Goal: Navigation & Orientation: Find specific page/section

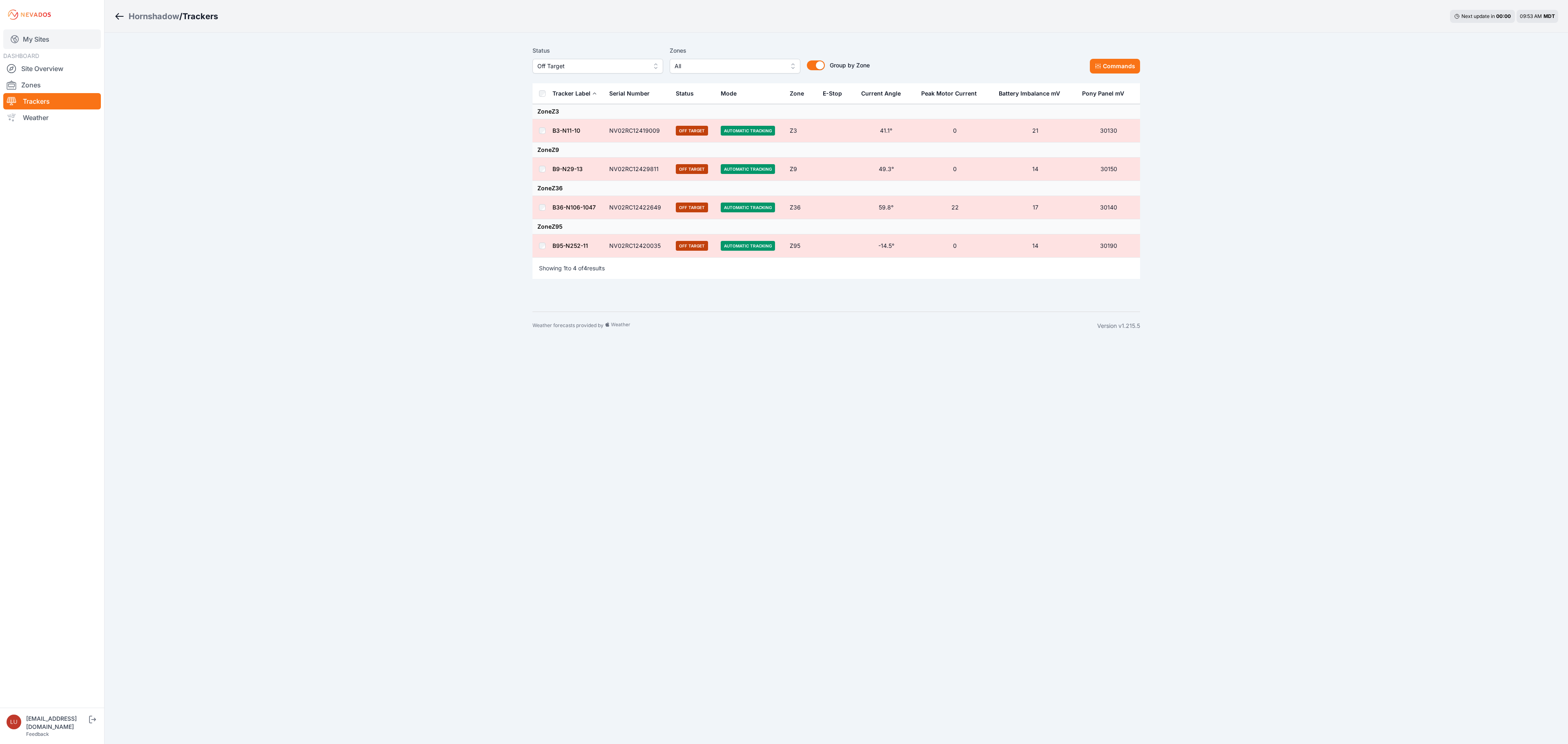
click at [40, 36] on link "My Sites" at bounding box center [51, 39] width 98 height 20
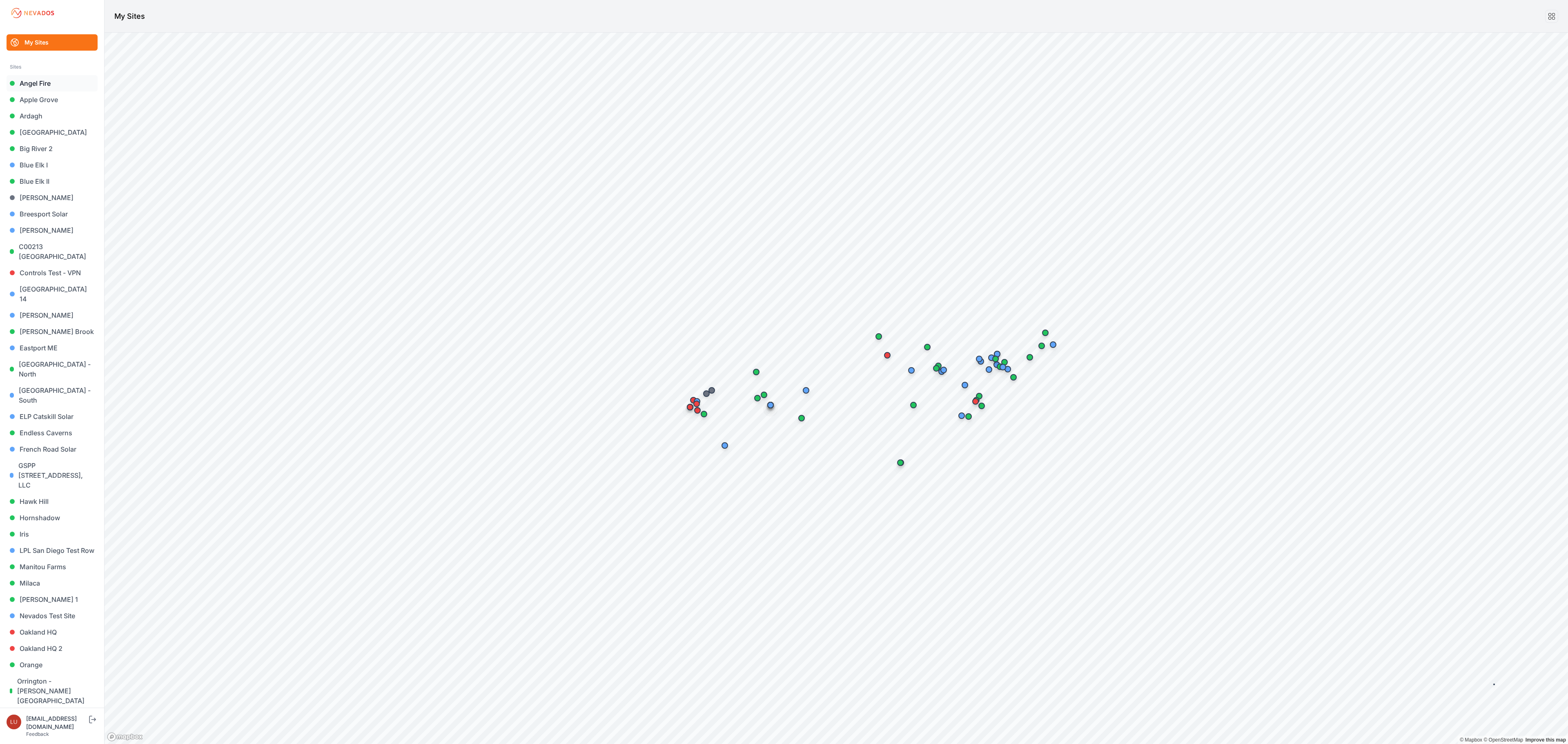
click at [58, 82] on link "Angel Fire" at bounding box center [52, 83] width 91 height 16
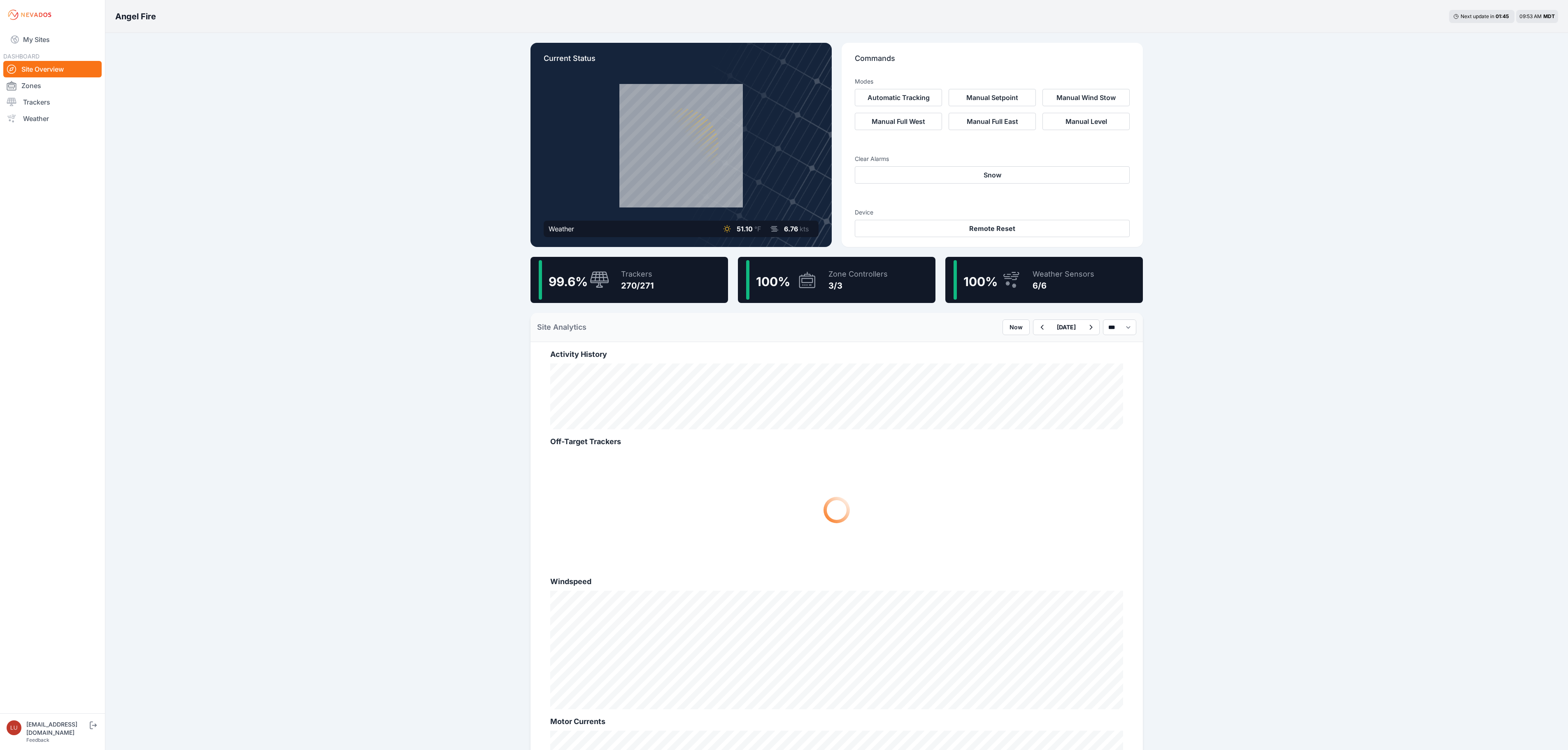
click at [650, 281] on div "270/271" at bounding box center [637, 286] width 33 height 12
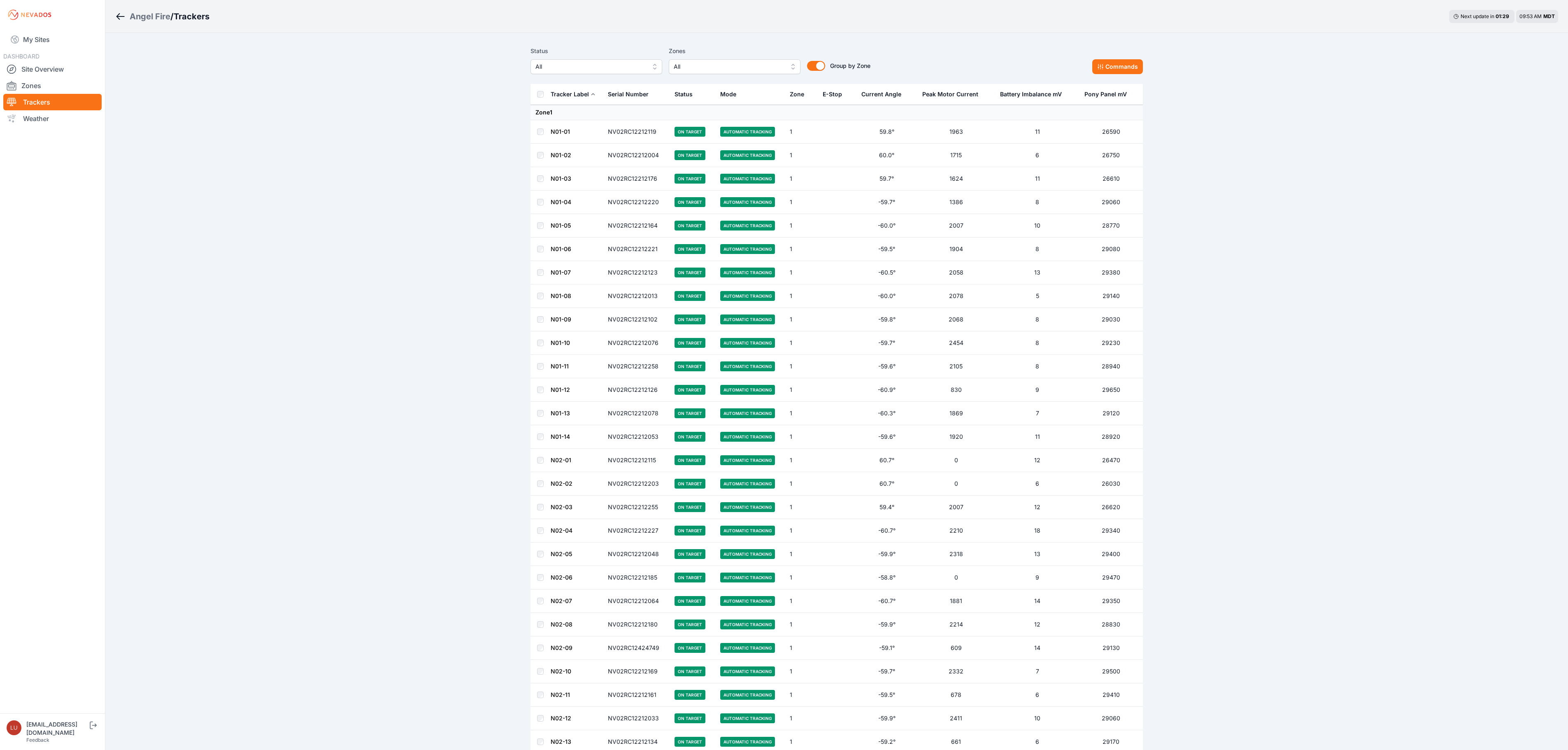
click at [888, 90] on div "Current Angle" at bounding box center [881, 94] width 40 height 8
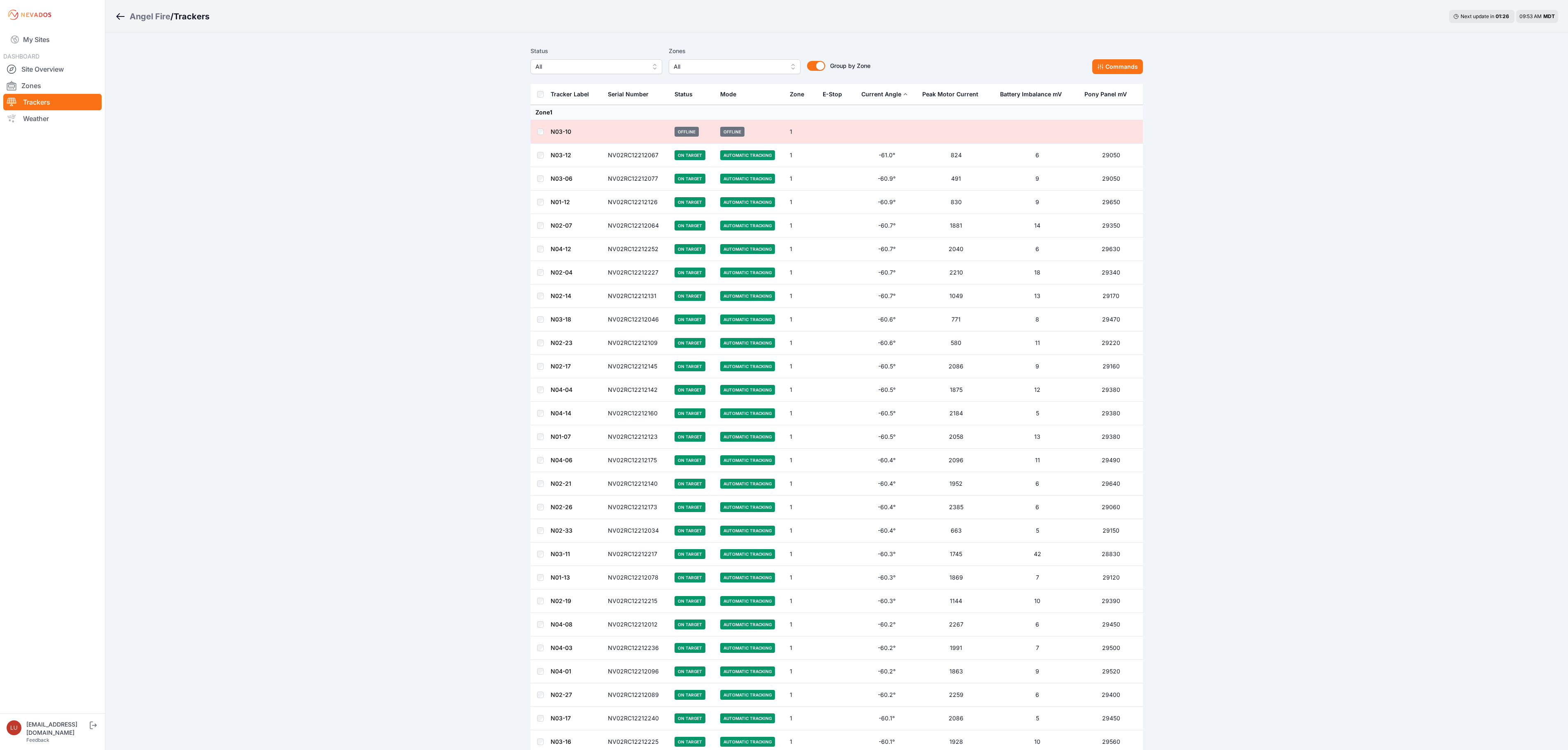
click at [903, 92] on icon at bounding box center [905, 94] width 5 height 5
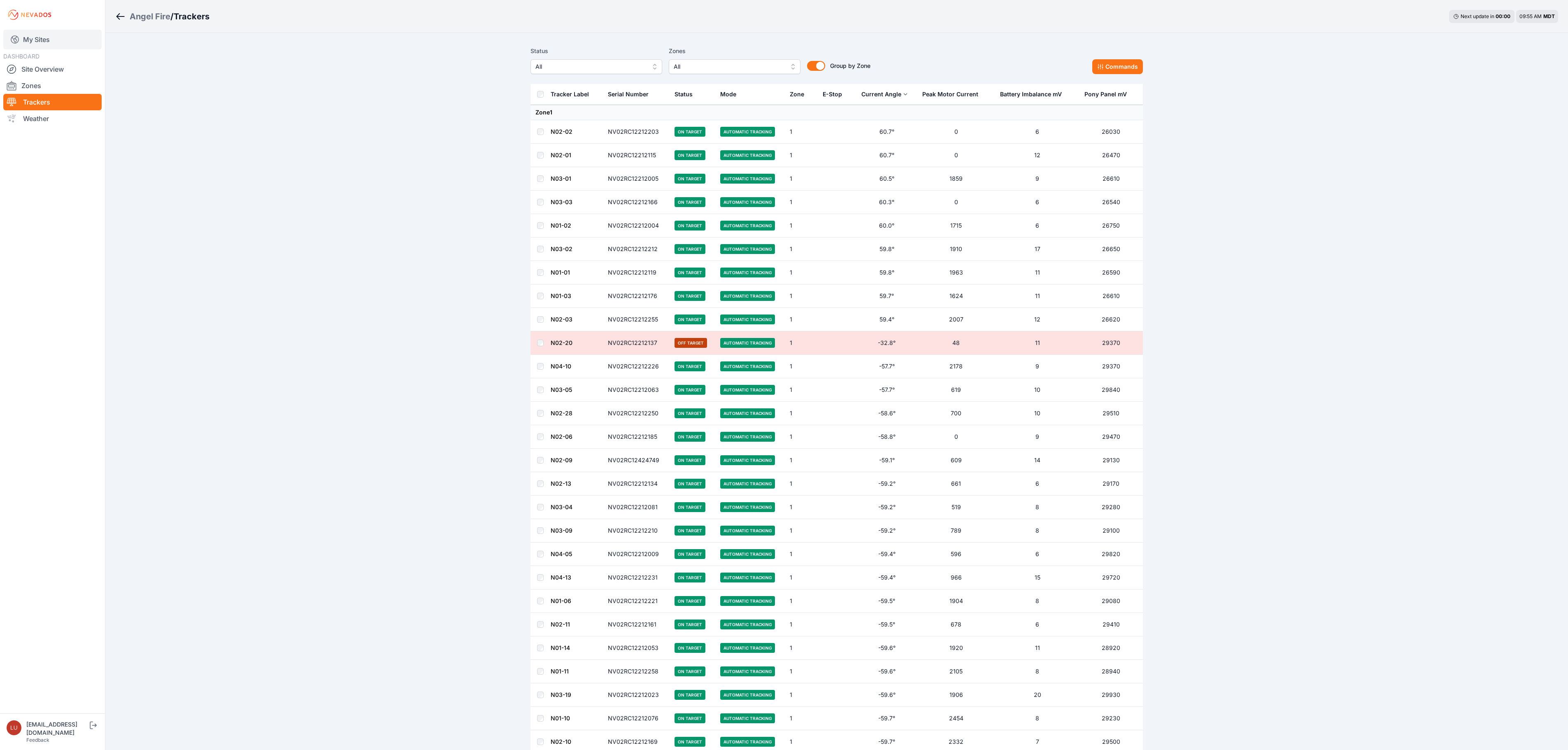
click at [43, 38] on link "My Sites" at bounding box center [52, 39] width 98 height 20
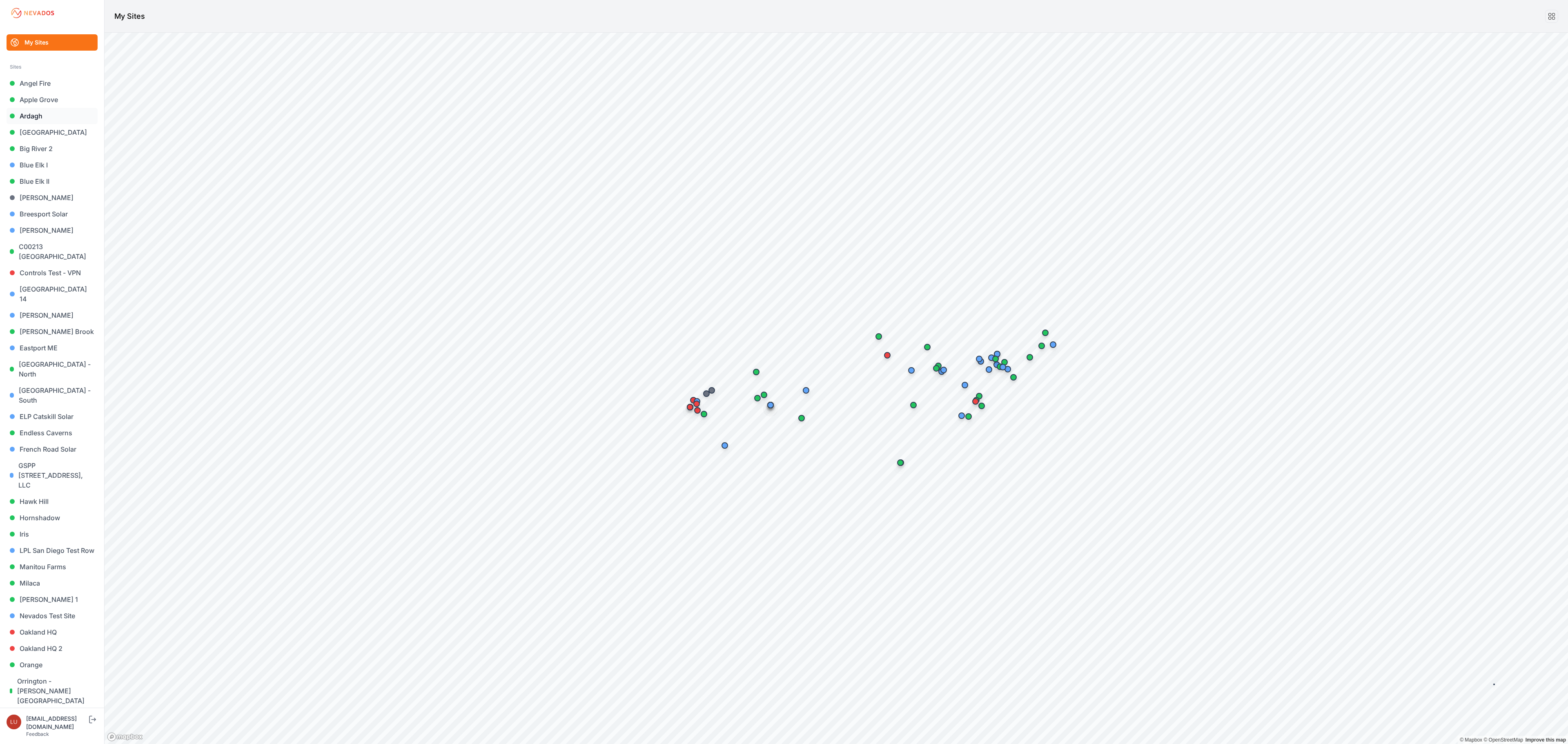
click at [32, 109] on link "Ardagh" at bounding box center [52, 116] width 91 height 16
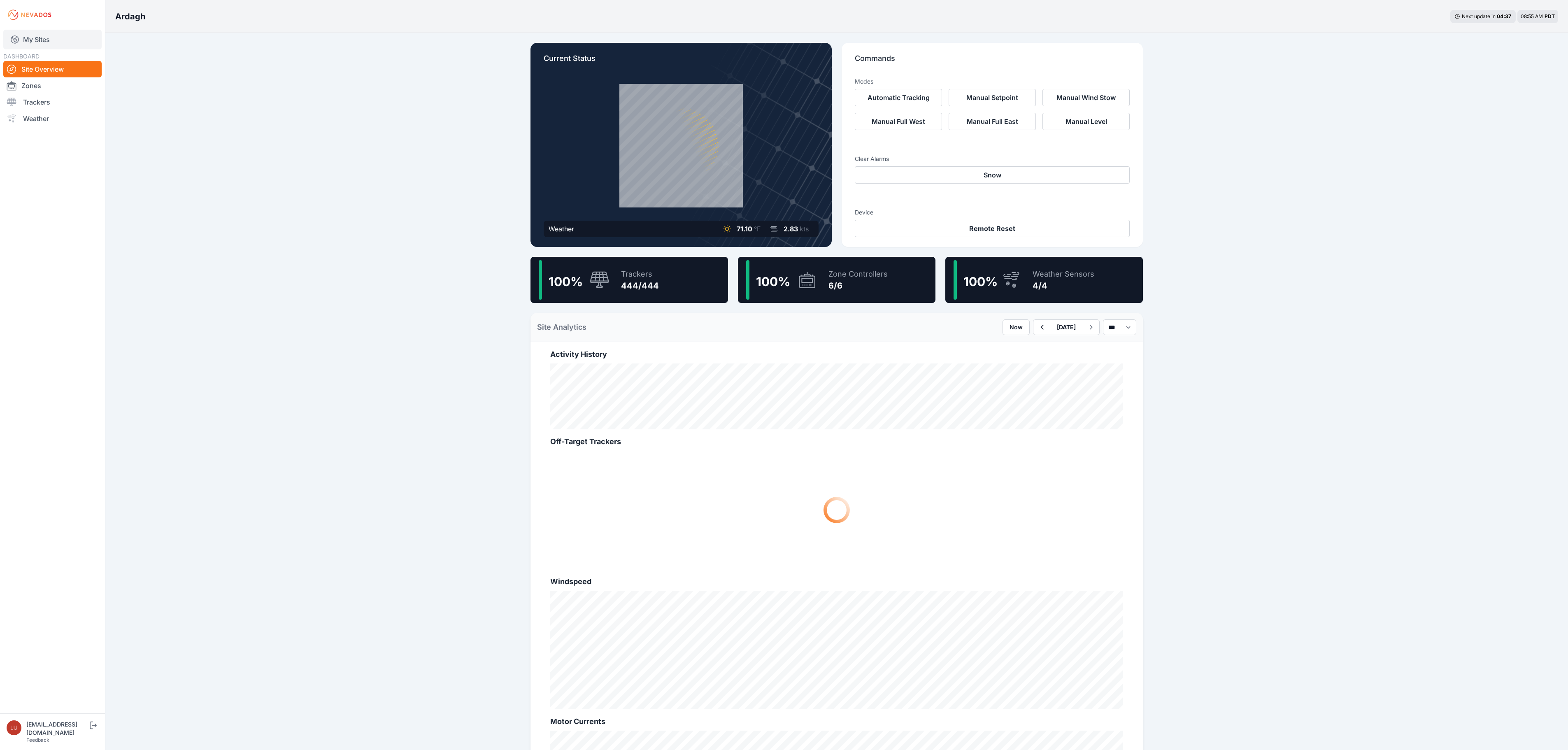
click at [44, 39] on link "My Sites" at bounding box center [52, 39] width 98 height 20
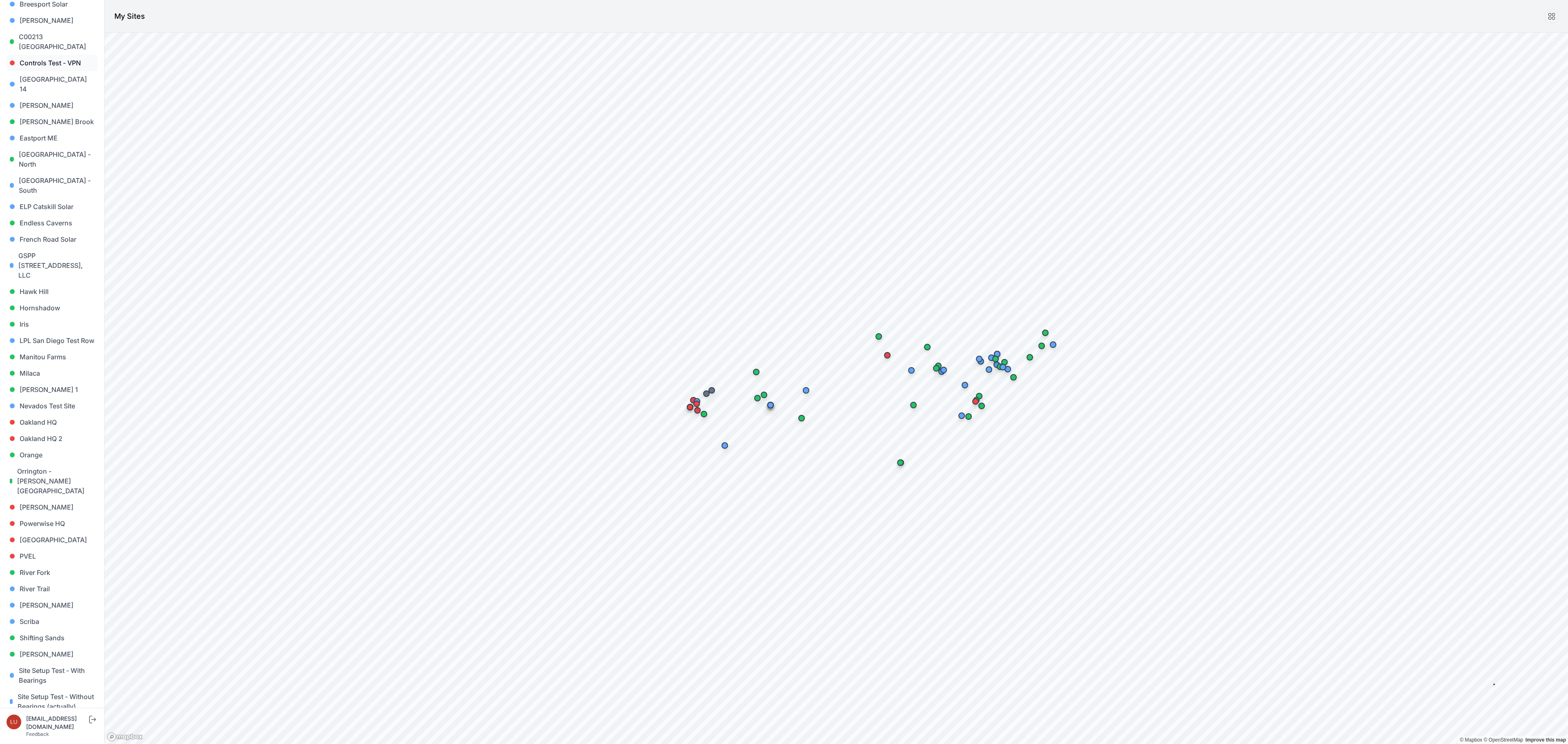
scroll to position [245, 0]
click at [48, 265] on link "Hornshadow" at bounding box center [52, 273] width 91 height 16
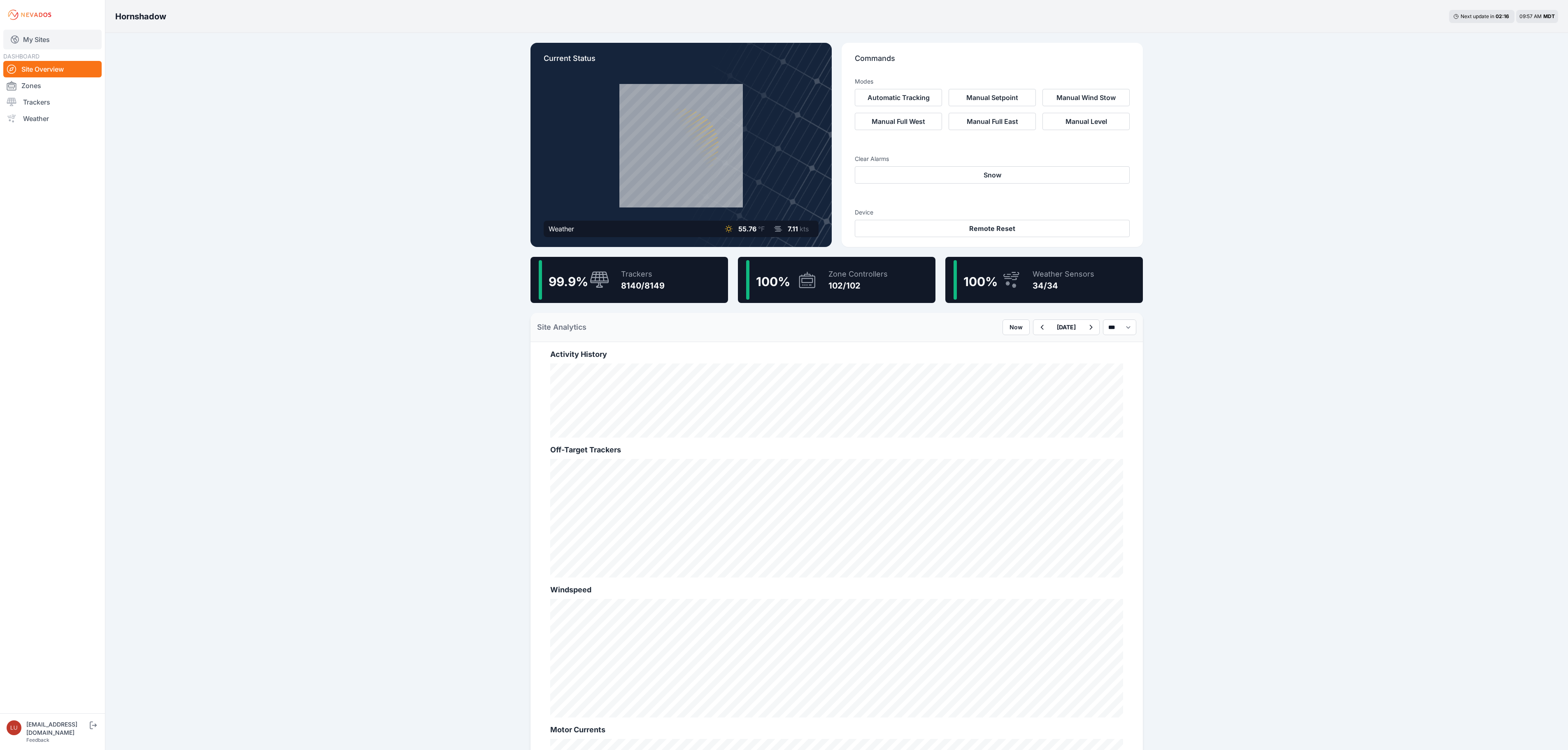
click at [57, 38] on link "My Sites" at bounding box center [52, 39] width 98 height 20
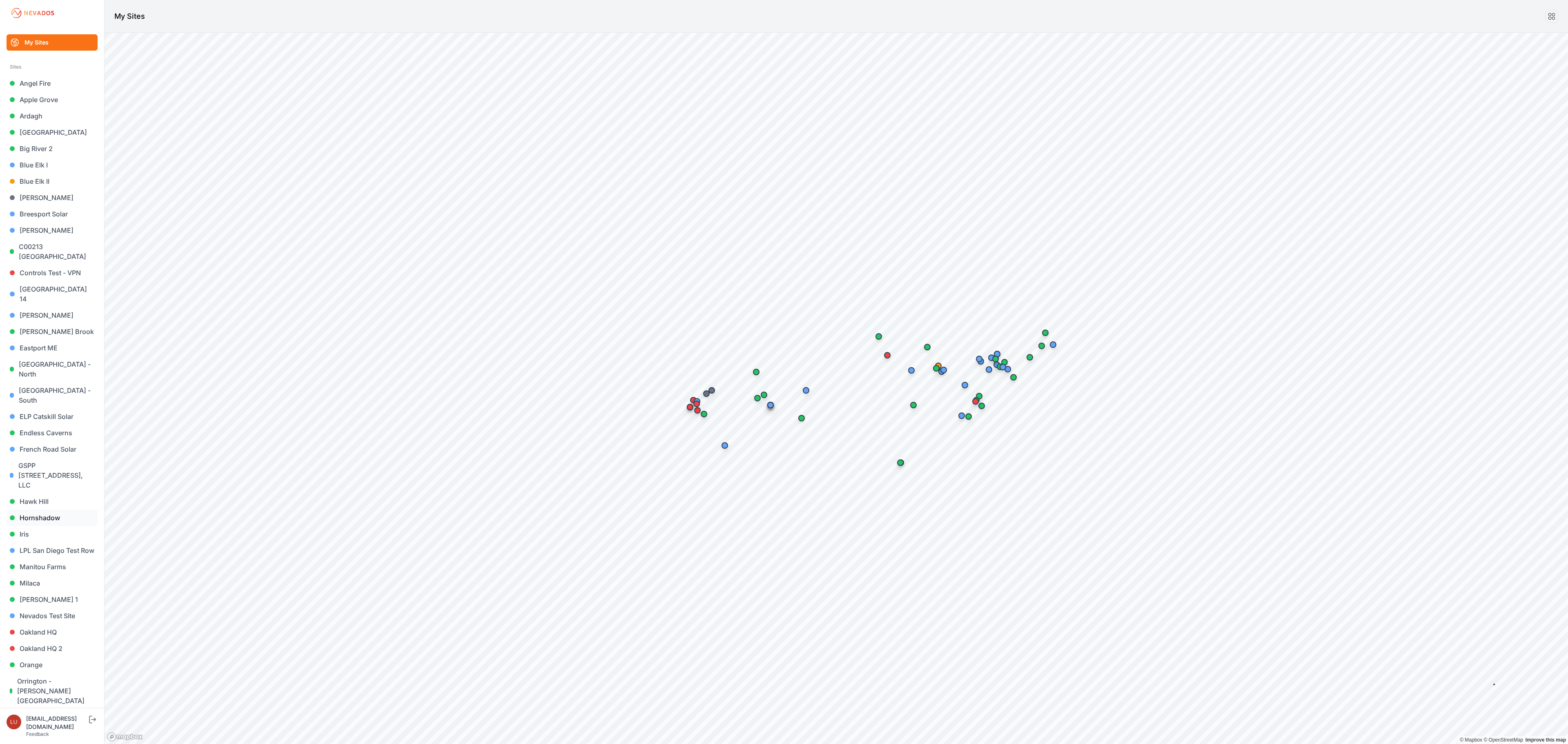
click at [57, 510] on link "Hornshadow" at bounding box center [52, 518] width 91 height 16
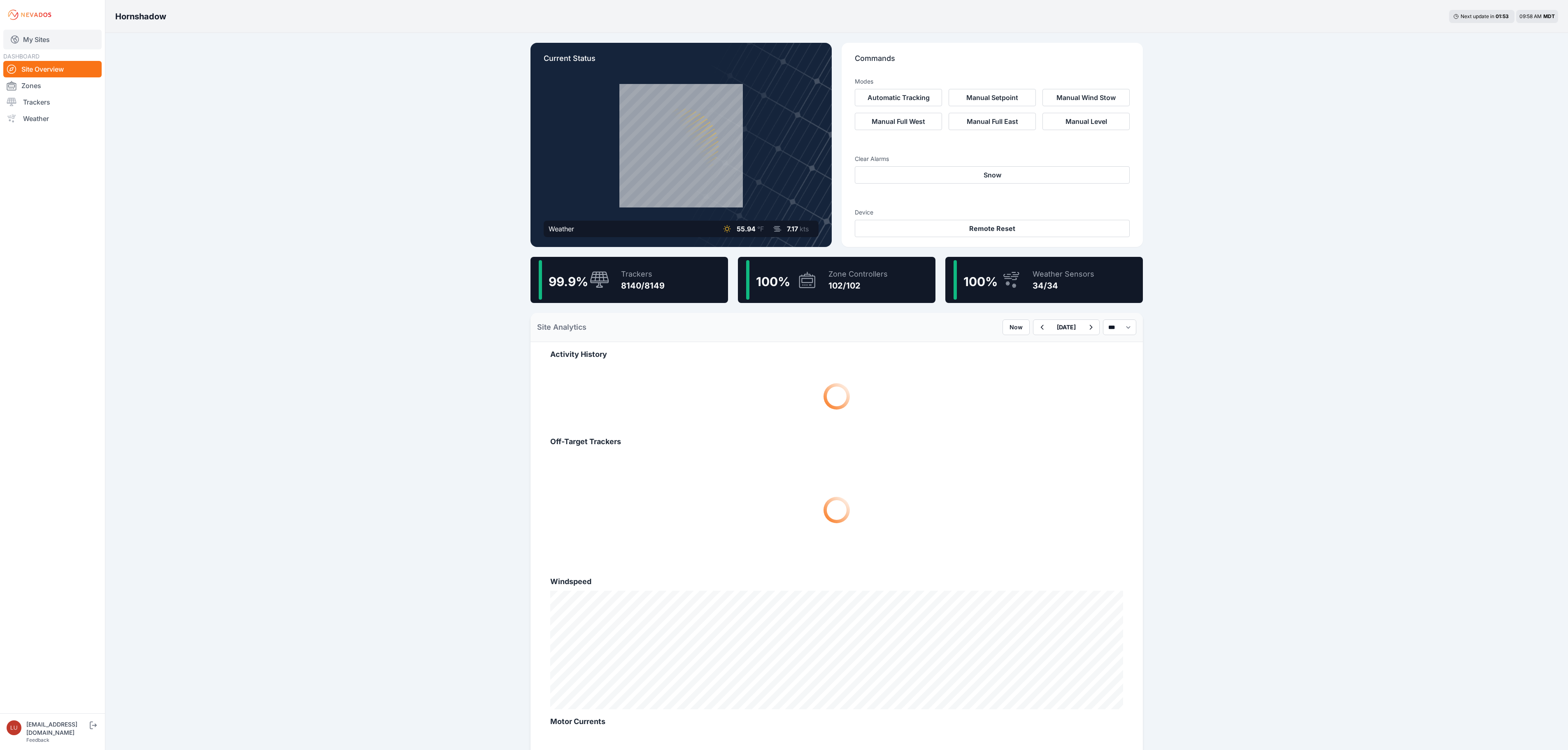
click at [48, 41] on link "My Sites" at bounding box center [52, 39] width 98 height 20
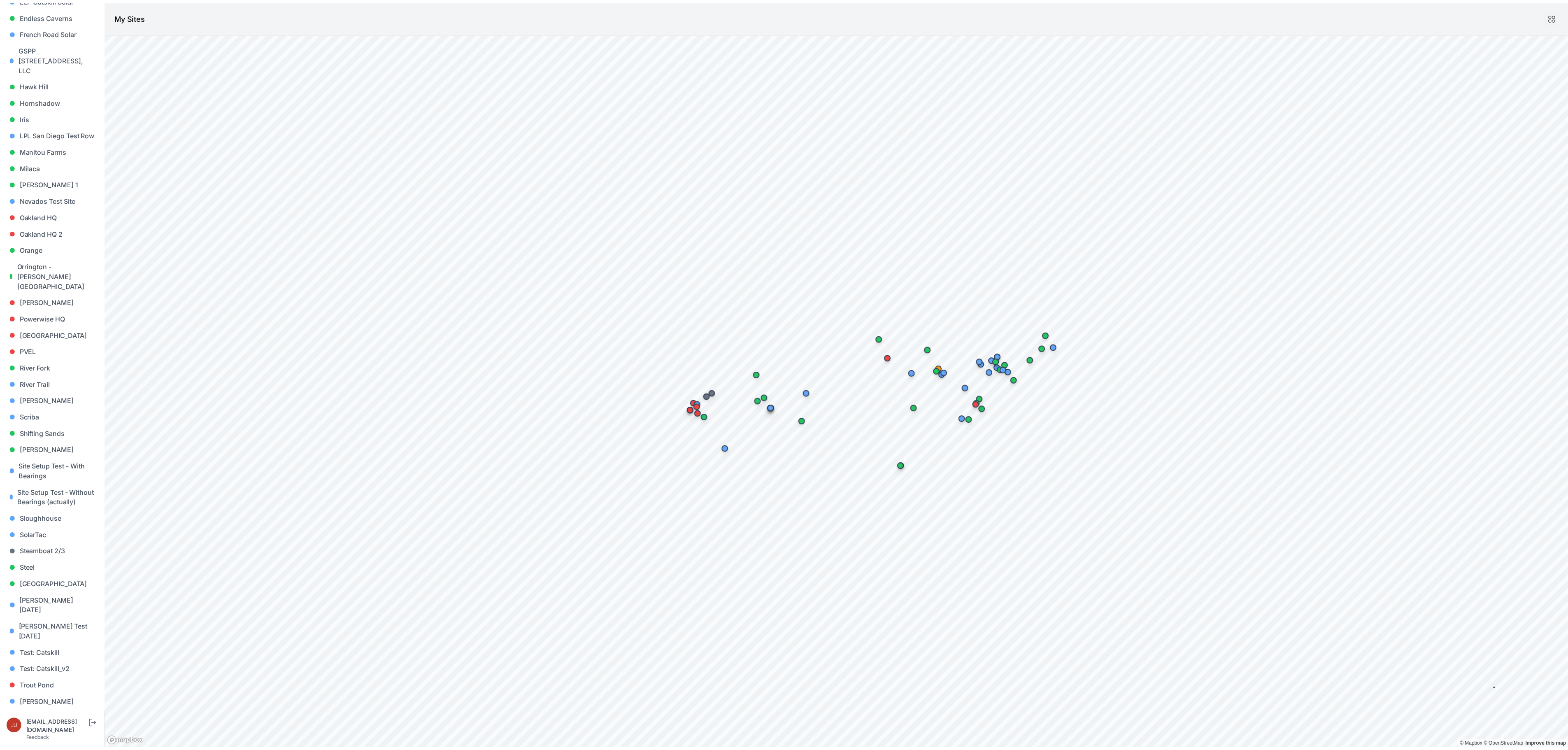
scroll to position [422, 0]
click at [52, 510] on link "Sloughhouse" at bounding box center [52, 518] width 92 height 16
